Goal: Transaction & Acquisition: Purchase product/service

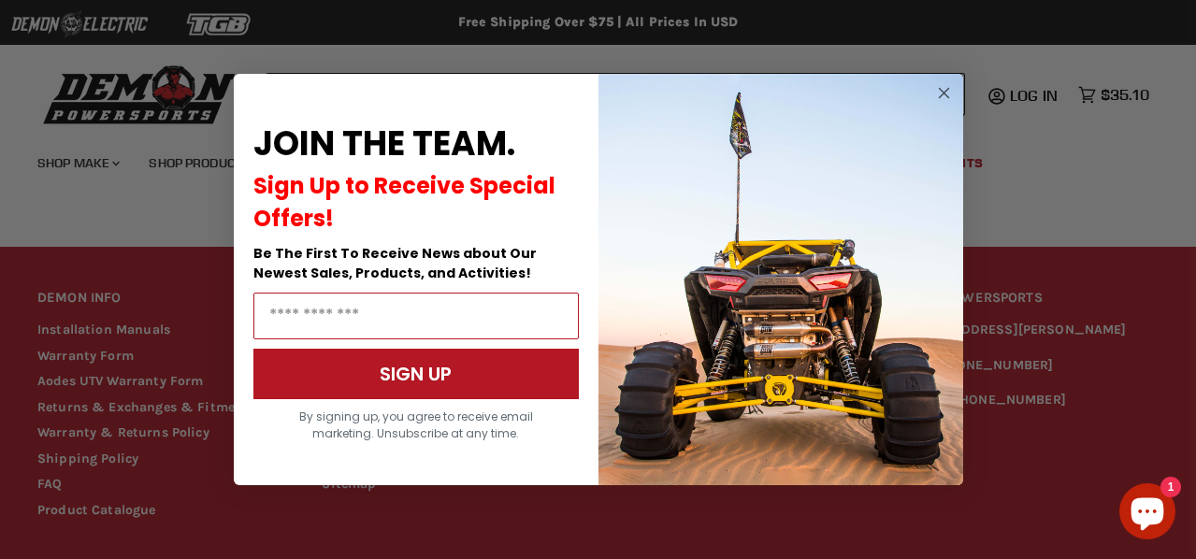
scroll to position [1224, 0]
